Goal: Check status: Check status

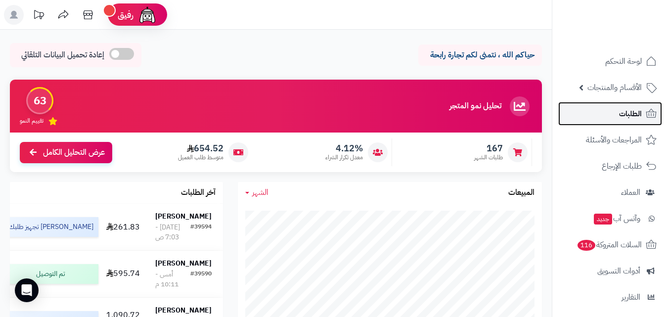
click at [623, 110] on span "الطلبات" at bounding box center [630, 114] width 23 height 14
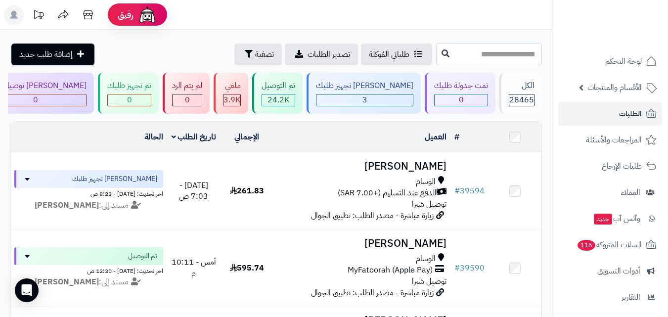
click at [491, 48] on input "text" at bounding box center [489, 54] width 106 height 22
type input "*****"
